Goal: Task Accomplishment & Management: Manage account settings

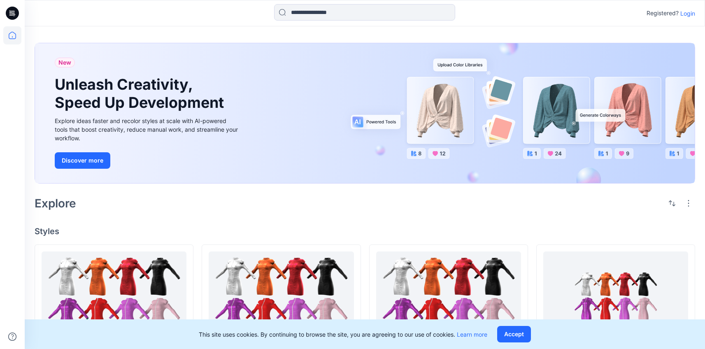
click at [687, 17] on p "Login" at bounding box center [687, 13] width 15 height 9
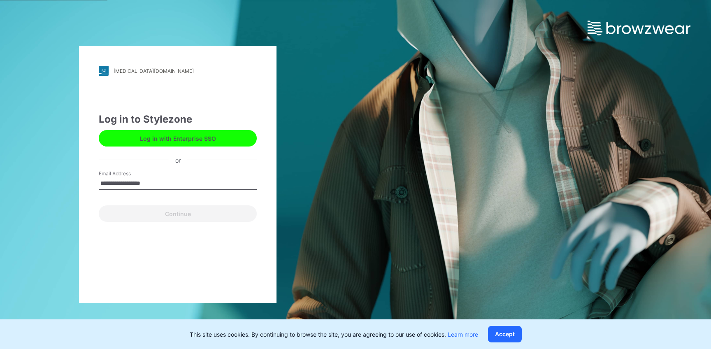
type input "**********"
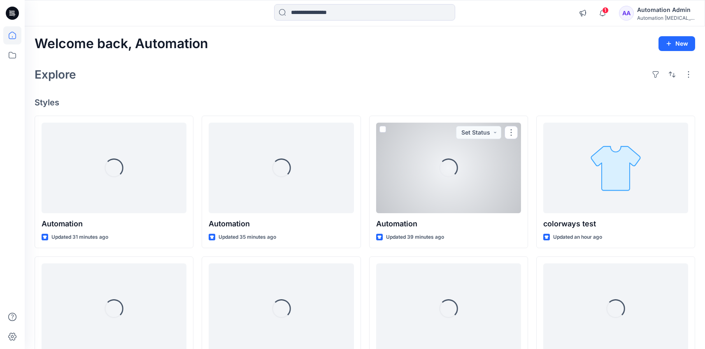
click at [664, 9] on div "Automation Admin" at bounding box center [666, 10] width 58 height 10
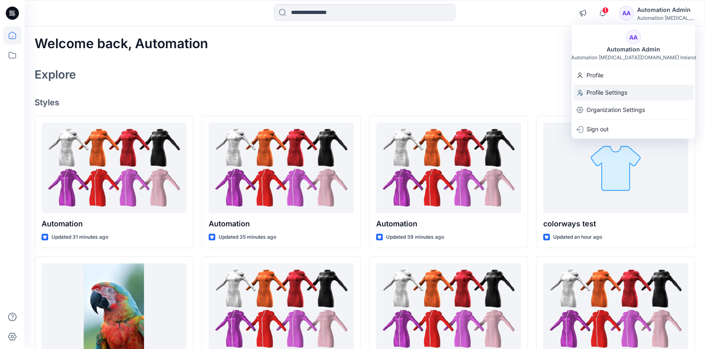
click at [634, 88] on div "Profile Settings" at bounding box center [633, 93] width 120 height 16
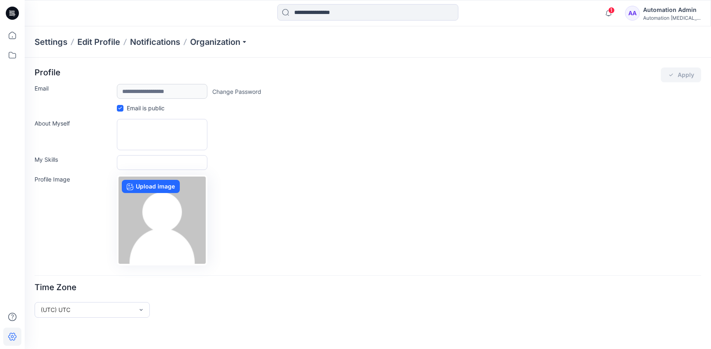
click at [657, 12] on div "Automation Admin" at bounding box center [672, 10] width 58 height 10
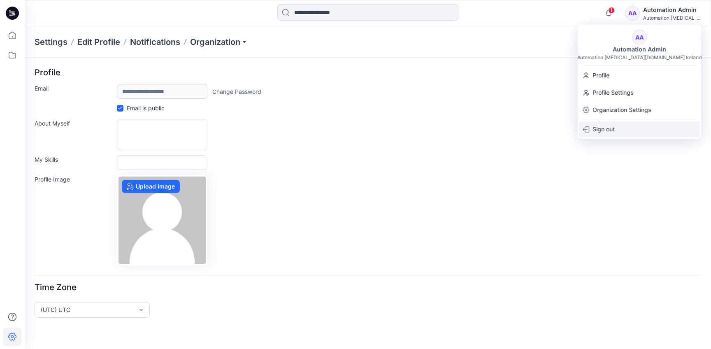
click at [637, 126] on div "Sign out" at bounding box center [639, 129] width 120 height 16
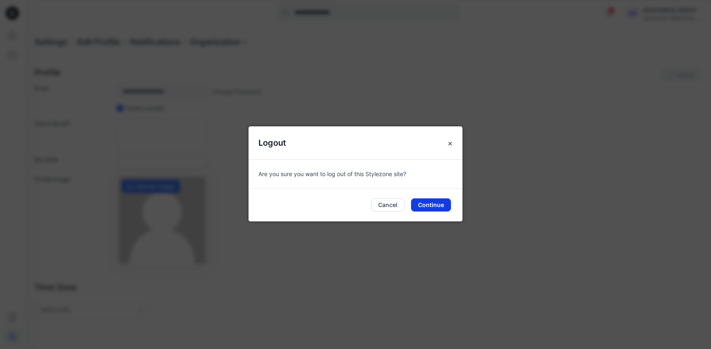
click at [435, 207] on button "Continue" at bounding box center [431, 204] width 40 height 13
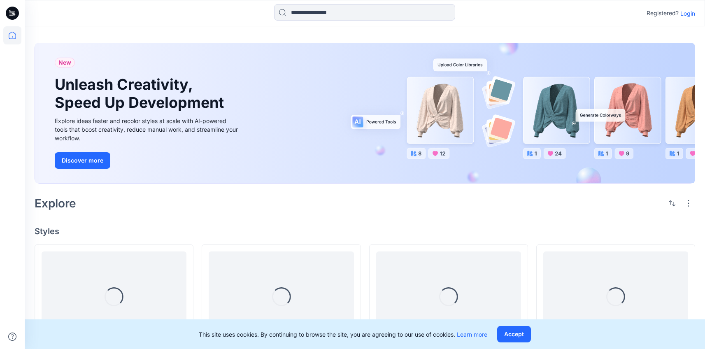
click at [688, 13] on p "Login" at bounding box center [687, 13] width 15 height 9
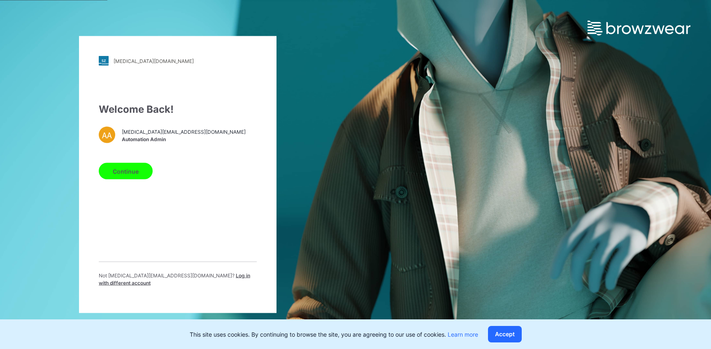
click at [215, 279] on span "Log in with different account" at bounding box center [174, 279] width 151 height 14
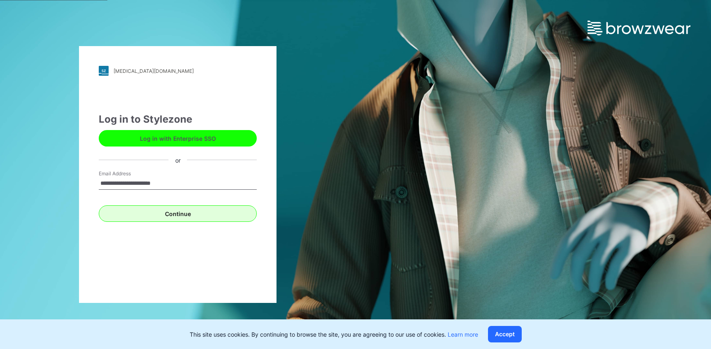
type input "**********"
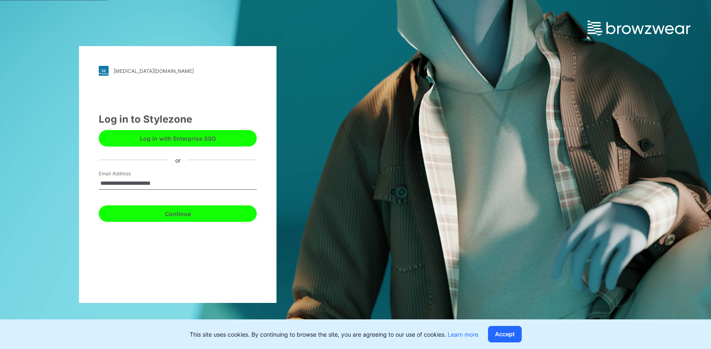
click at [175, 214] on button "Continue" at bounding box center [178, 213] width 158 height 16
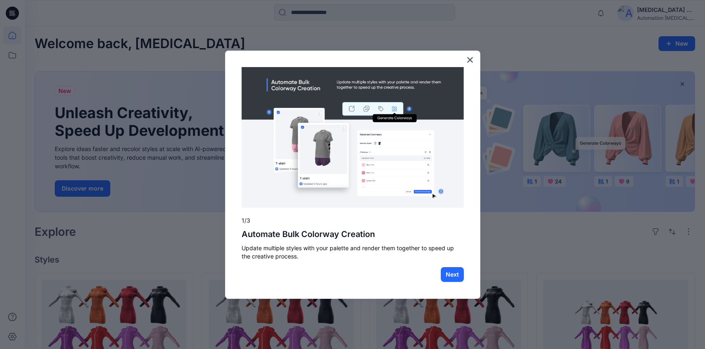
scroll to position [291, 0]
